Goal: Entertainment & Leisure: Consume media (video, audio)

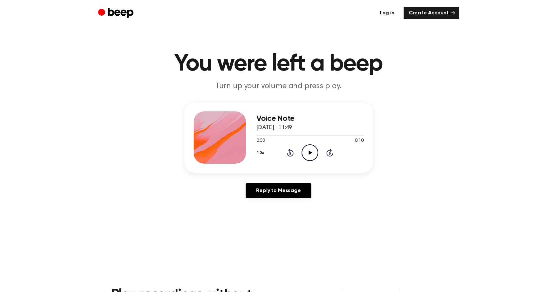
click at [315, 155] on icon "Play Audio" at bounding box center [309, 153] width 17 height 17
click at [313, 156] on icon "Play Audio" at bounding box center [309, 153] width 17 height 17
click at [308, 153] on icon "Play Audio" at bounding box center [309, 153] width 17 height 17
click at [315, 162] on div "Voice Note 13. August 2025 · 12:19 0:00 0:22 Your browser does not support the …" at bounding box center [309, 137] width 107 height 52
click at [310, 152] on icon at bounding box center [311, 153] width 4 height 4
